Goal: Navigation & Orientation: Find specific page/section

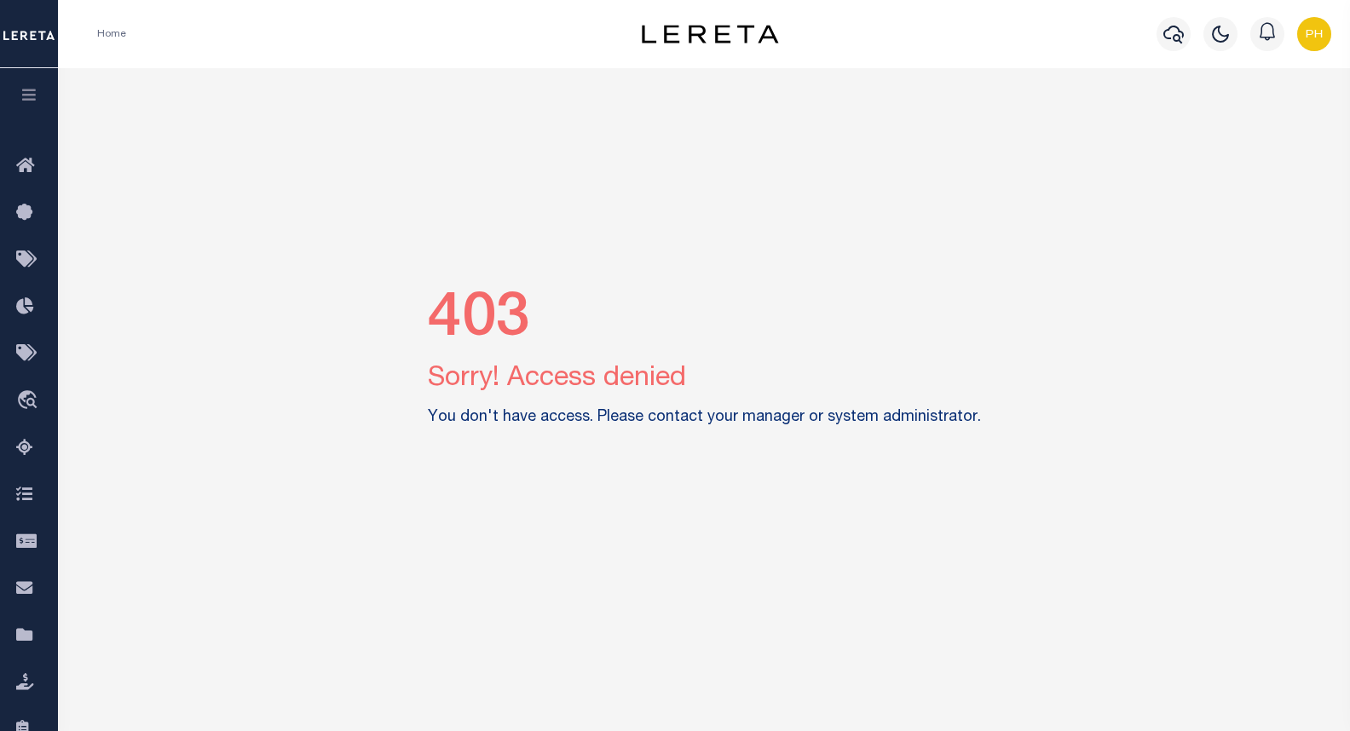
click at [1307, 35] on img "button" at bounding box center [1314, 34] width 34 height 34
click at [1256, 124] on span "Sign out" at bounding box center [1246, 121] width 49 height 12
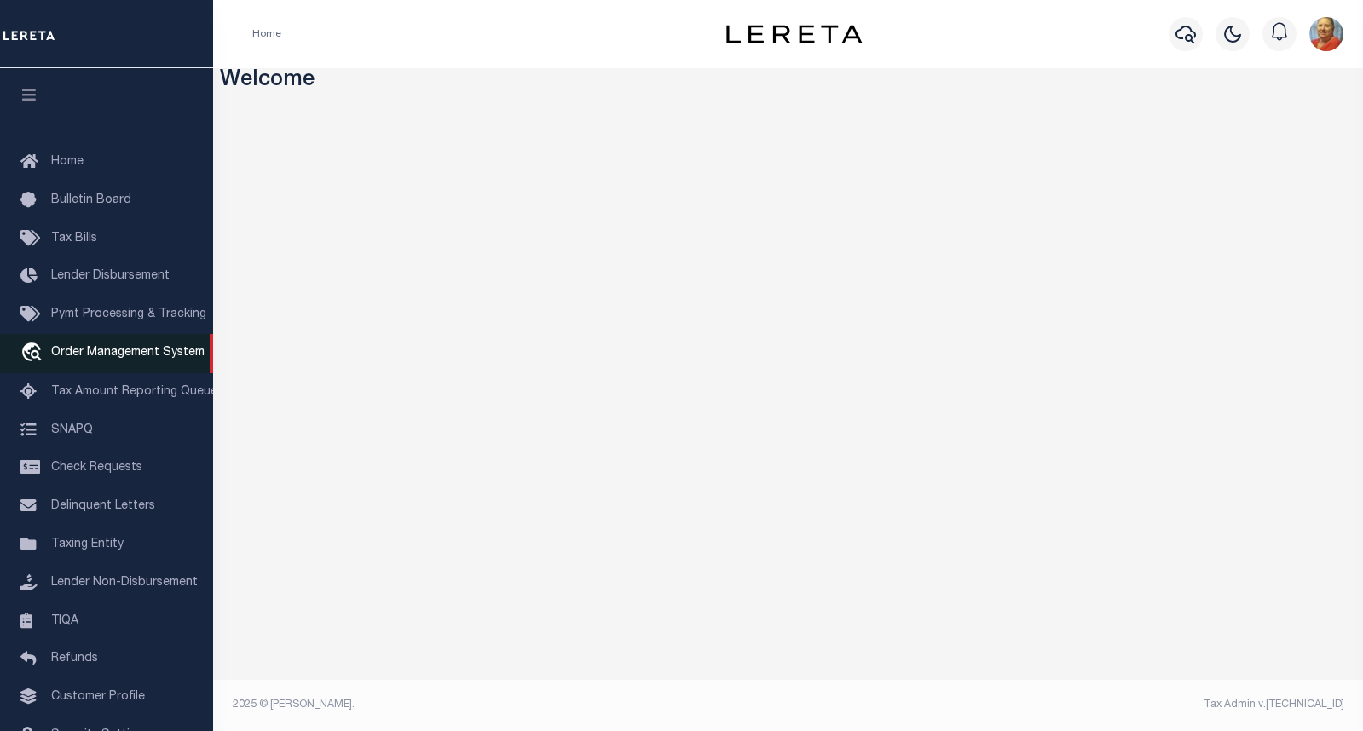
click at [112, 357] on span "Order Management System" at bounding box center [127, 353] width 153 height 12
